Goal: Task Accomplishment & Management: Manage account settings

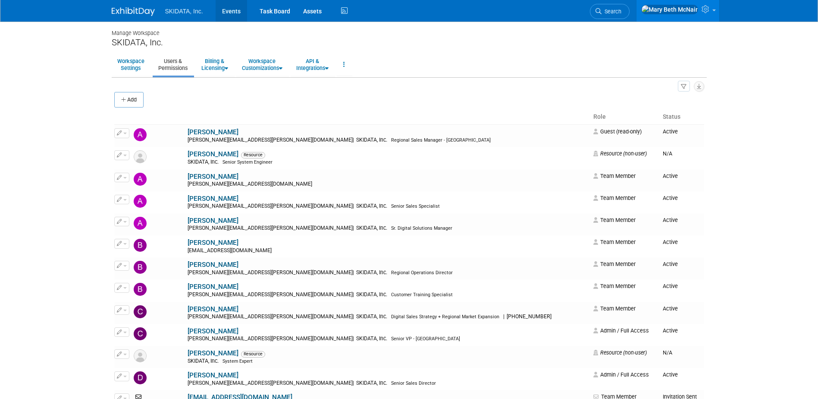
click at [225, 12] on link "Events" at bounding box center [231, 11] width 31 height 22
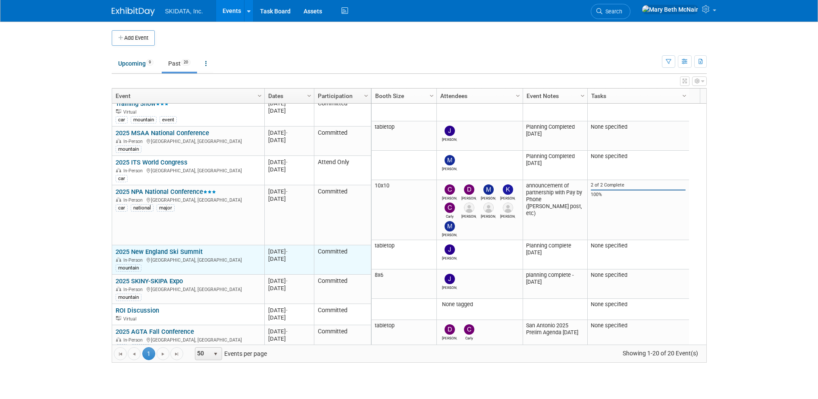
scroll to position [426, 0]
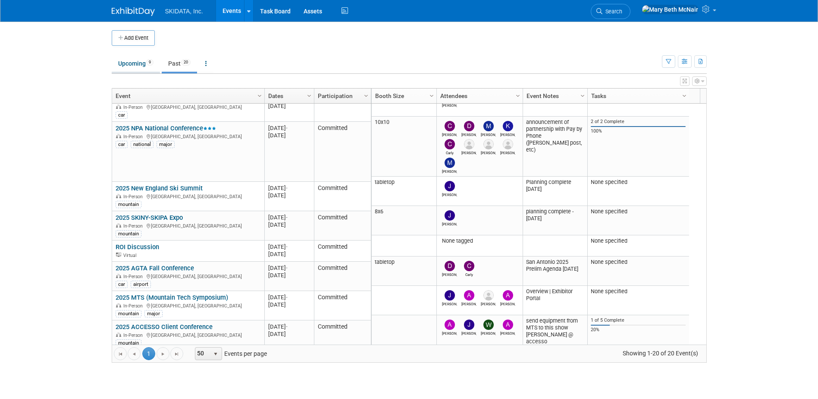
click at [132, 59] on link "Upcoming 9" at bounding box center [136, 63] width 48 height 16
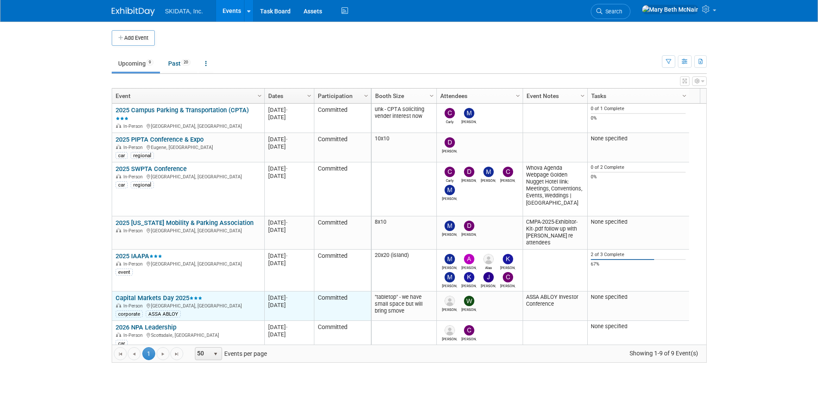
scroll to position [85, 0]
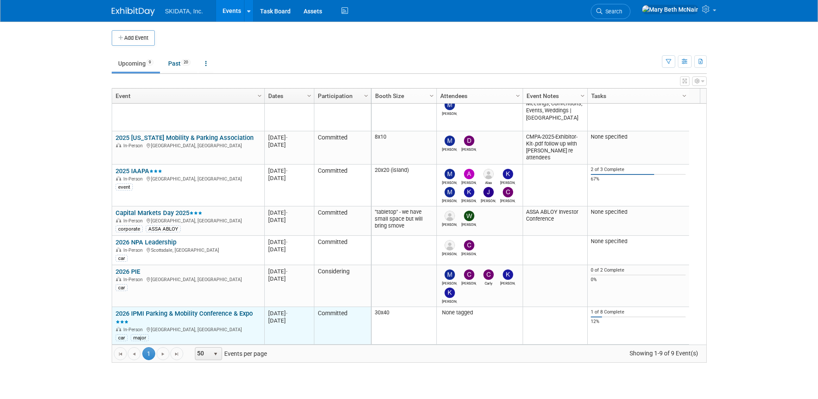
click at [172, 313] on link "2026 IPMI Parking & Mobility Conference & Expo" at bounding box center [184, 317] width 137 height 16
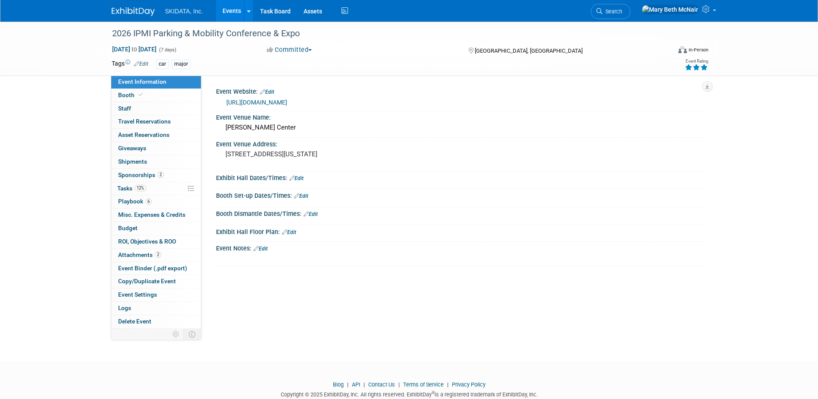
click at [287, 102] on link "https://ipmi.parking-mobility.org/2026/" at bounding box center [257, 102] width 61 height 7
click at [266, 249] on link "Edit" at bounding box center [261, 248] width 14 height 6
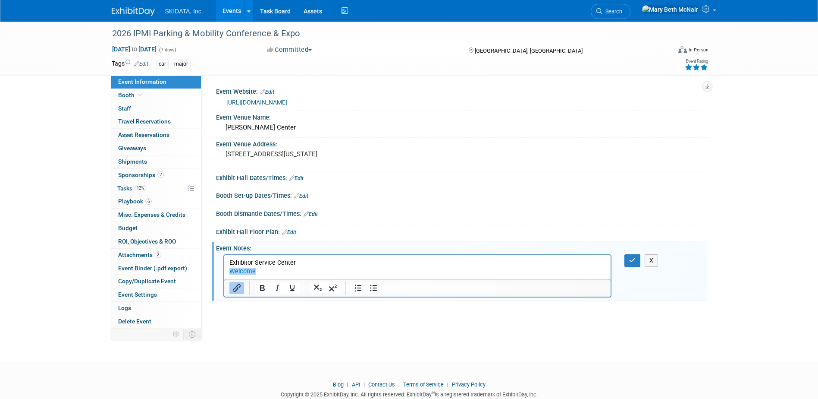
click at [230, 272] on link "﻿Welcome" at bounding box center [242, 270] width 26 height 7
click at [441, 275] on p "﻿Welcome" at bounding box center [417, 271] width 377 height 9
click at [441, 269] on p "Welcome﻿" at bounding box center [417, 271] width 377 height 9
click at [436, 265] on p "Exhibitor Service Center" at bounding box center [417, 262] width 377 height 9
click at [229, 271] on link "Welcome" at bounding box center [242, 270] width 26 height 7
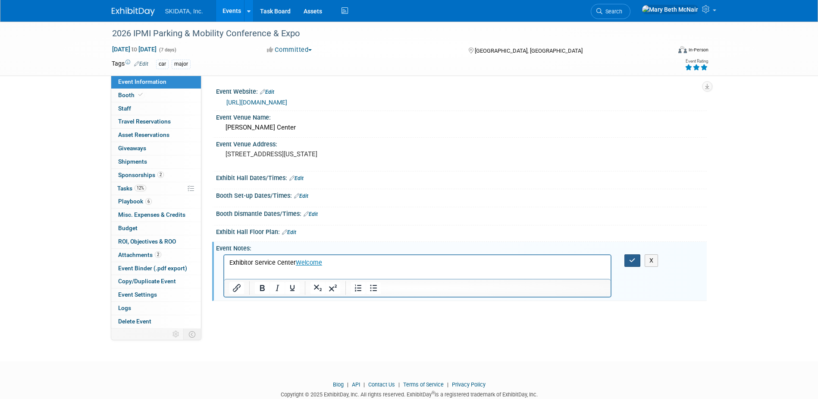
click at [630, 261] on icon "button" at bounding box center [632, 260] width 6 height 6
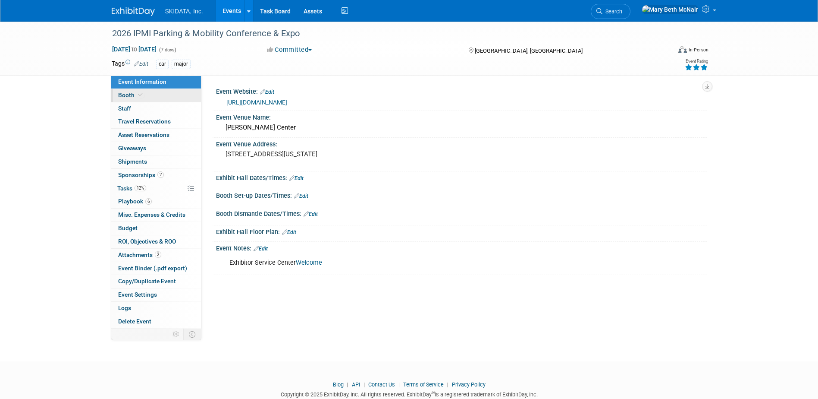
click at [122, 97] on span "Booth" at bounding box center [131, 94] width 26 height 7
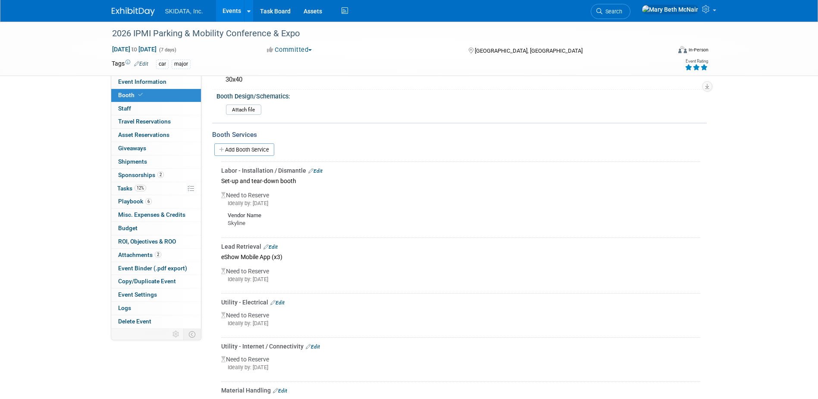
scroll to position [129, 0]
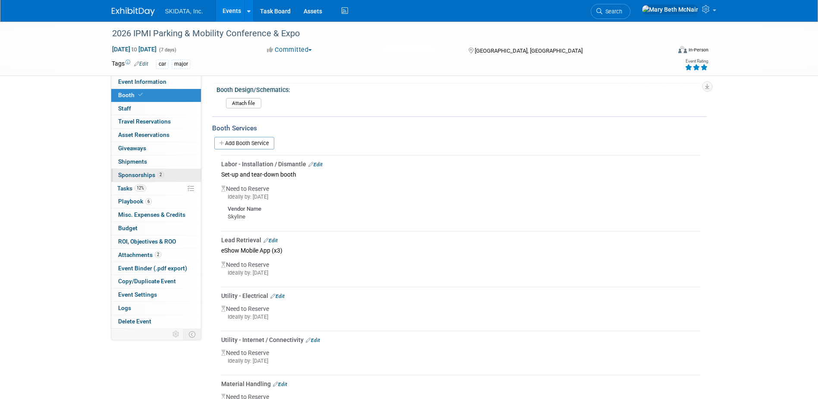
click at [121, 174] on span "Sponsorships 2" at bounding box center [141, 174] width 46 height 7
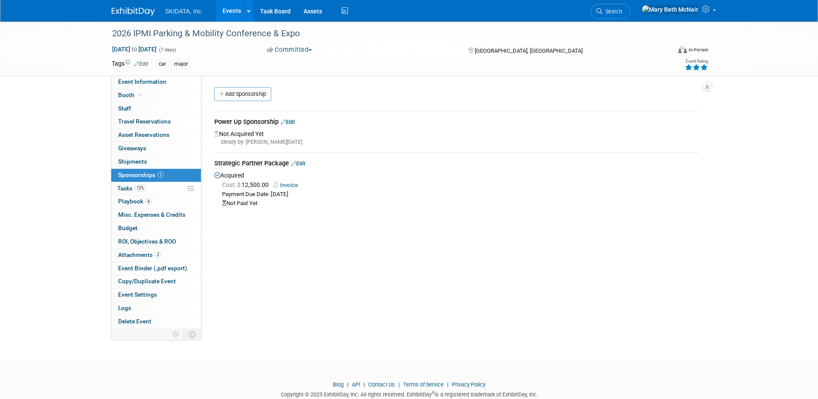
click at [295, 121] on link "Edit" at bounding box center [288, 122] width 14 height 6
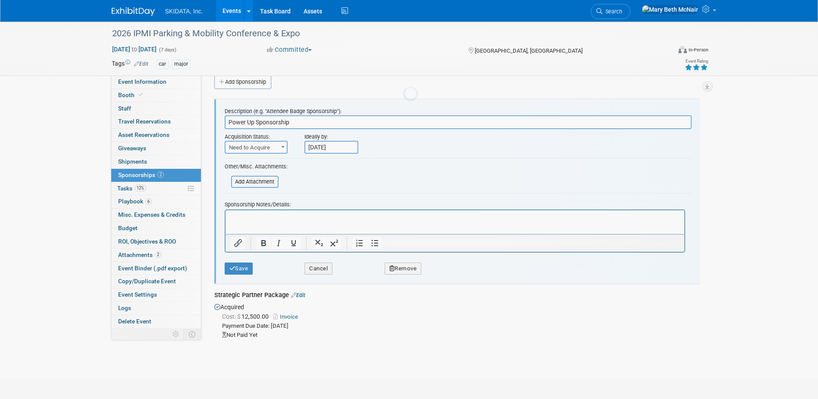
scroll to position [13, 0]
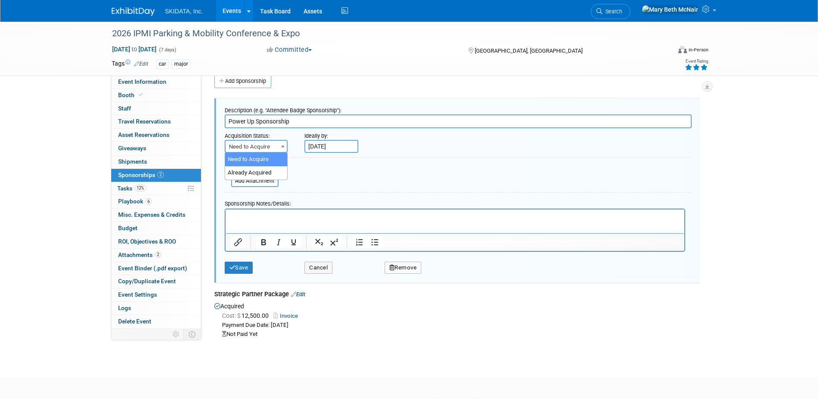
click at [270, 145] on span "Need to Acquire" at bounding box center [256, 147] width 61 height 12
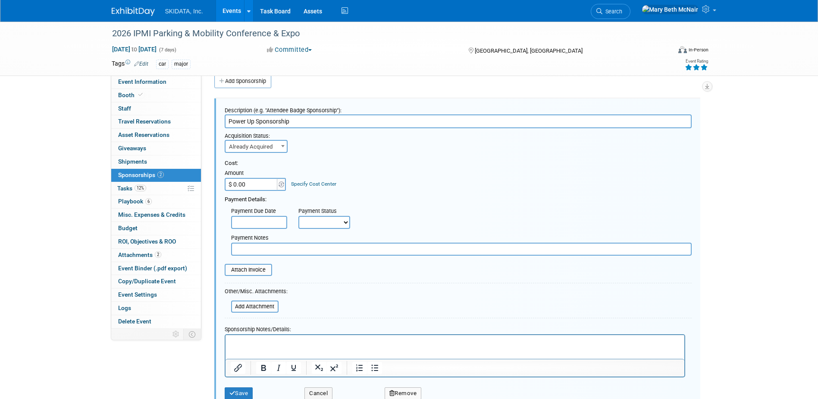
select select "2"
click at [262, 189] on input "$ 0.00" at bounding box center [252, 184] width 54 height 13
type input "$ 105,000.00"
click at [316, 220] on select "Not Paid Yet Partially Paid Paid in Full" at bounding box center [325, 222] width 52 height 13
select select "3"
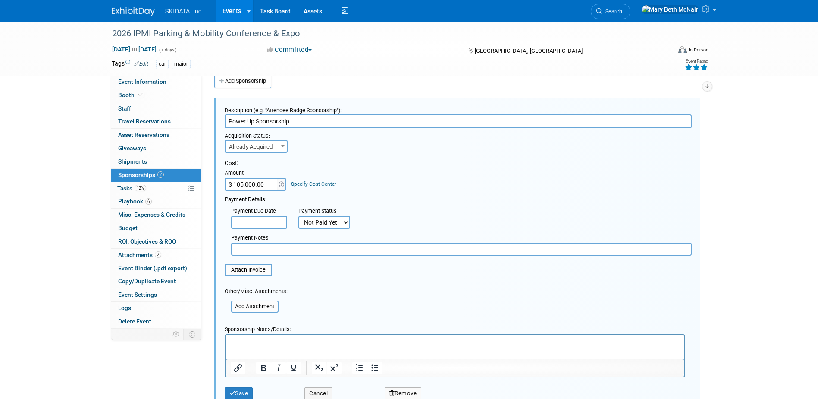
click at [299, 216] on select "Not Paid Yet Partially Paid Paid in Full" at bounding box center [325, 222] width 52 height 13
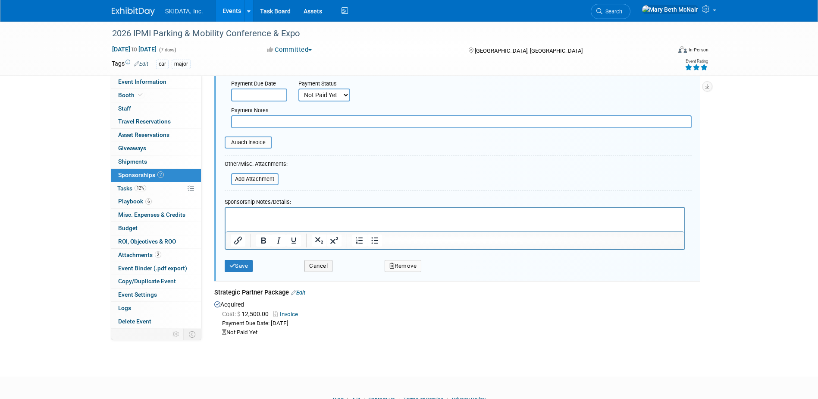
scroll to position [178, 0]
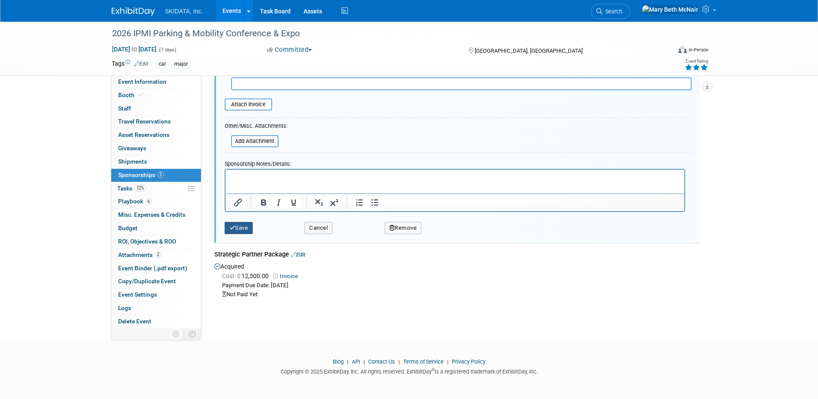
click at [236, 233] on button "Save" at bounding box center [239, 228] width 28 height 12
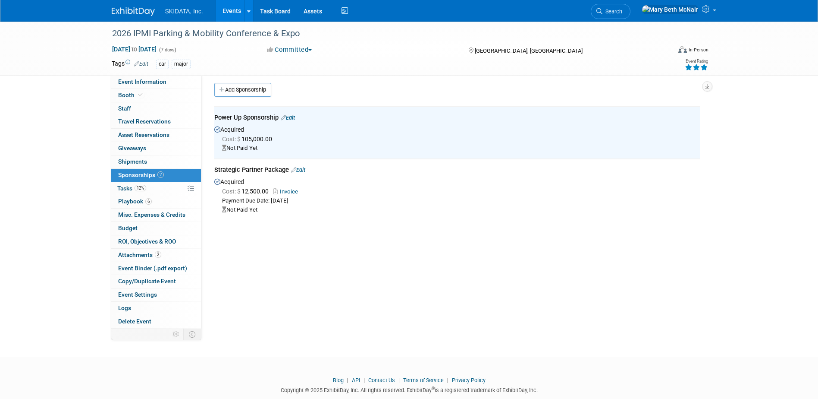
scroll to position [0, 0]
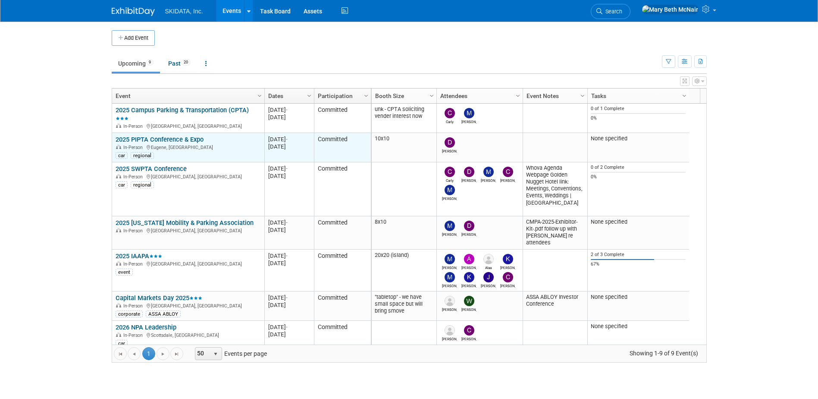
scroll to position [52, 0]
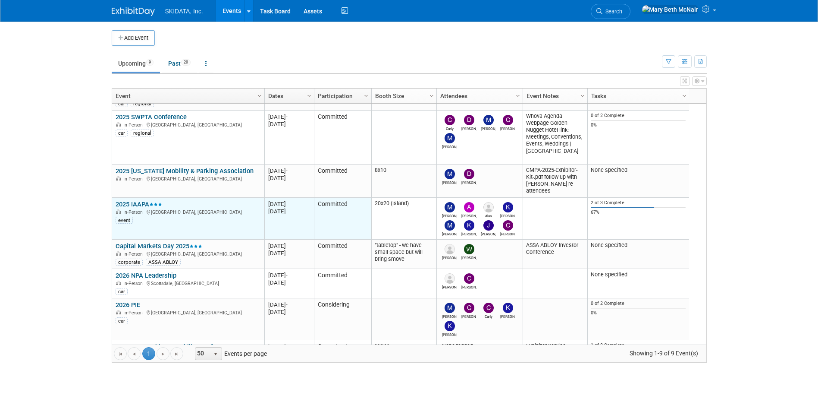
click at [135, 204] on link "2025 IAAPA" at bounding box center [139, 204] width 47 height 8
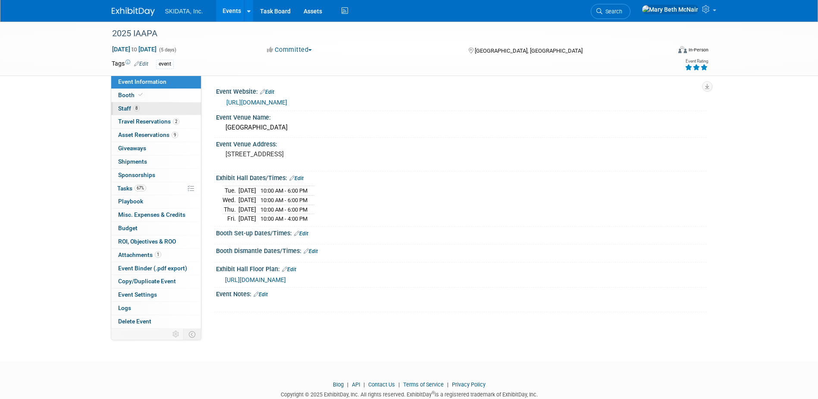
click at [128, 106] on span "Staff 8" at bounding box center [129, 108] width 22 height 7
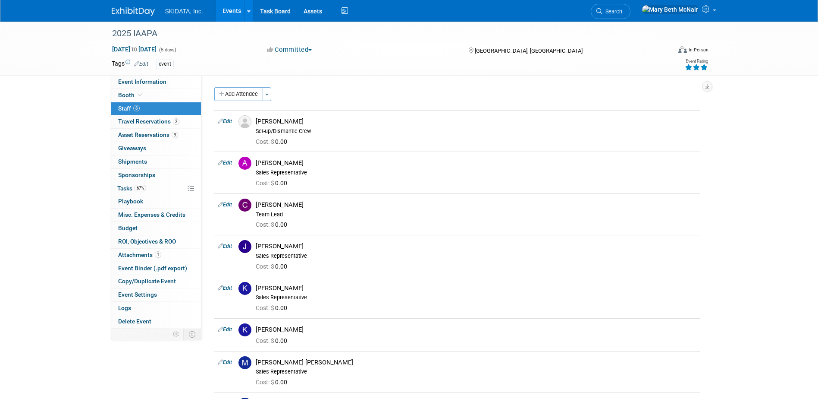
click at [225, 10] on link "Events" at bounding box center [231, 11] width 31 height 22
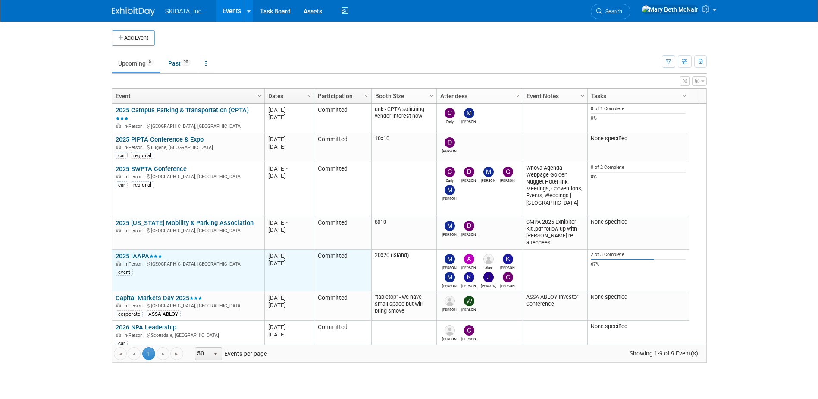
click at [142, 254] on link "2025 IAAPA" at bounding box center [139, 256] width 47 height 8
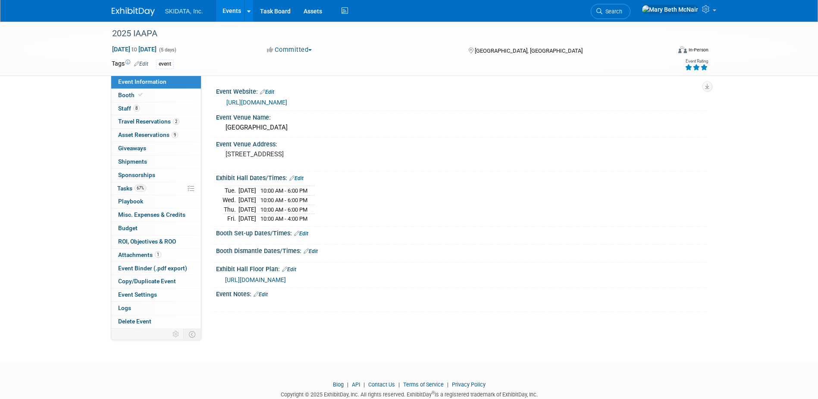
click at [287, 100] on link "[URL][DOMAIN_NAME]" at bounding box center [257, 102] width 61 height 7
click at [261, 99] on link "[URL][DOMAIN_NAME]" at bounding box center [257, 102] width 61 height 7
click at [268, 297] on link "Edit" at bounding box center [261, 294] width 14 height 6
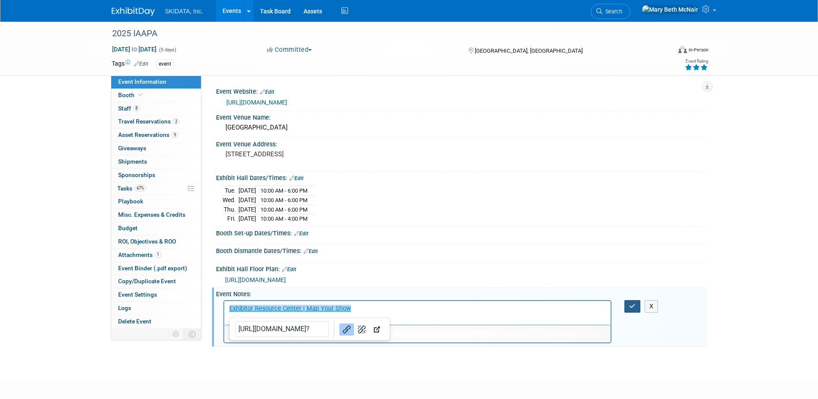
click at [635, 309] on icon "button" at bounding box center [632, 306] width 6 height 6
